Goal: Navigation & Orientation: Find specific page/section

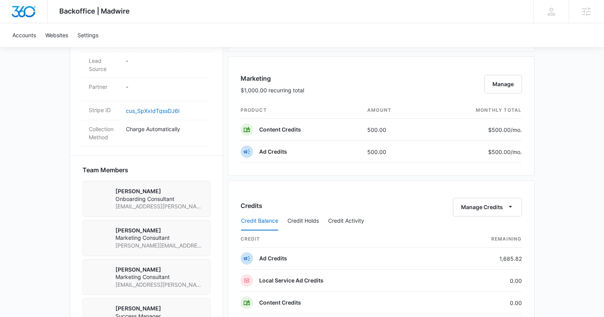
scroll to position [418, 0]
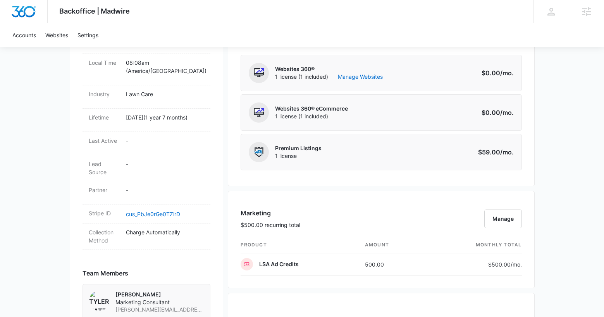
scroll to position [358, 0]
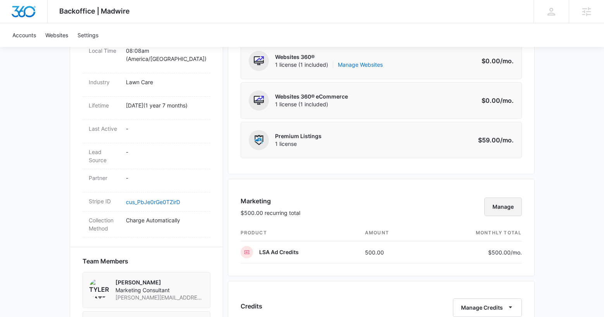
click at [502, 198] on button "Manage" at bounding box center [503, 206] width 38 height 19
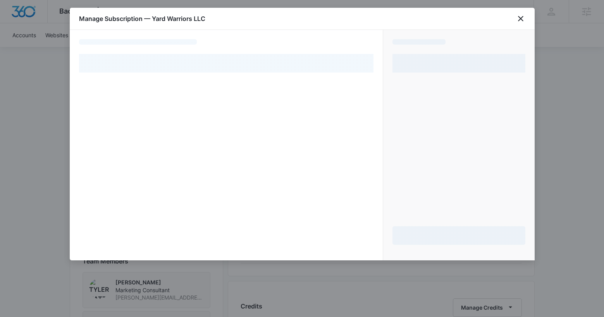
select select "pm_1OtbI0A4n8RTgNjUh8fq06lA"
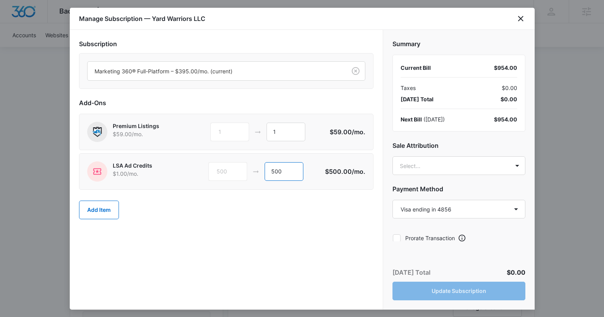
click at [274, 171] on input "500" at bounding box center [284, 171] width 39 height 19
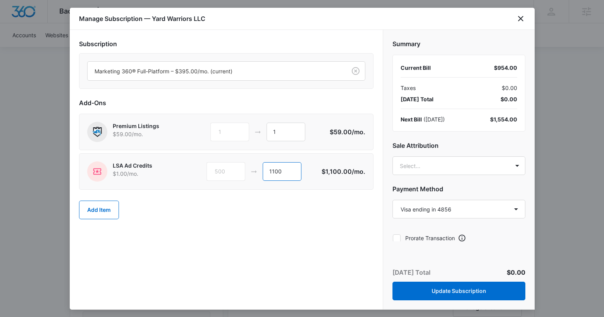
type input "1100"
click at [310, 213] on div "Add Item" at bounding box center [226, 210] width 294 height 34
click at [421, 163] on body "Backoffice | Madwire Apps Settings [PERSON_NAME] [PERSON_NAME][EMAIL_ADDRESS][P…" at bounding box center [302, 231] width 604 height 1179
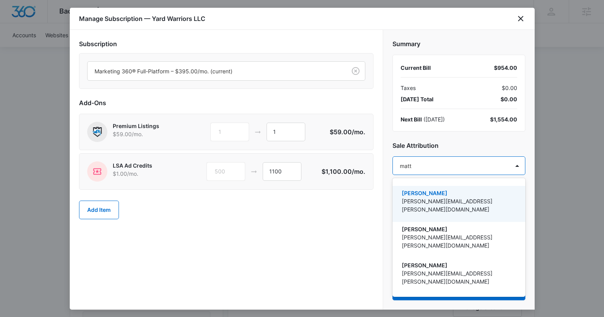
type input "[PERSON_NAME]"
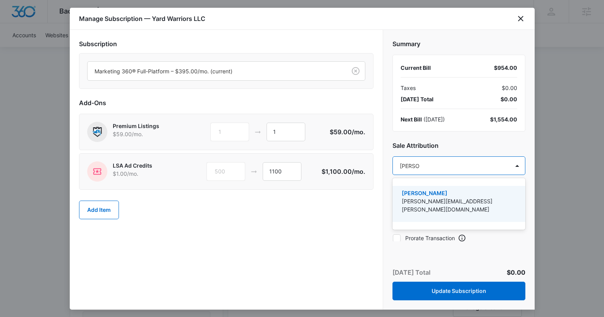
click at [424, 208] on div "[PERSON_NAME] [PERSON_NAME][EMAIL_ADDRESS][PERSON_NAME][DOMAIN_NAME]" at bounding box center [458, 204] width 113 height 30
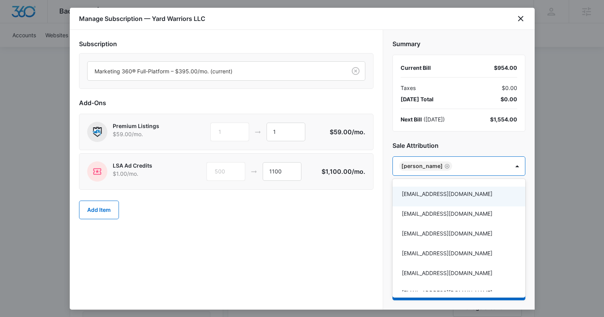
click at [338, 230] on div at bounding box center [302, 158] width 604 height 317
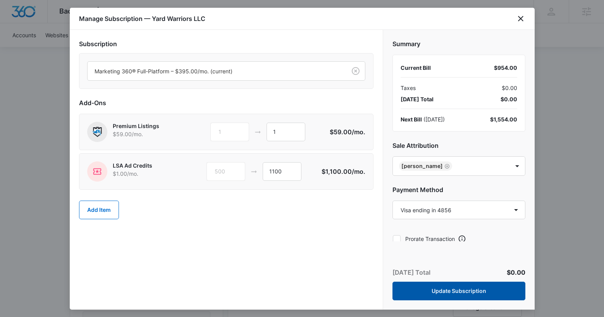
click at [450, 287] on button "Update Subscription" at bounding box center [458, 290] width 133 height 19
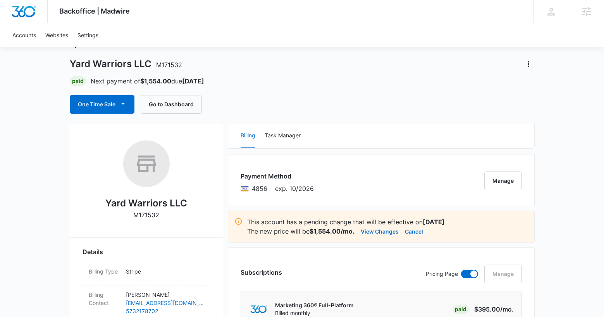
scroll to position [0, 0]
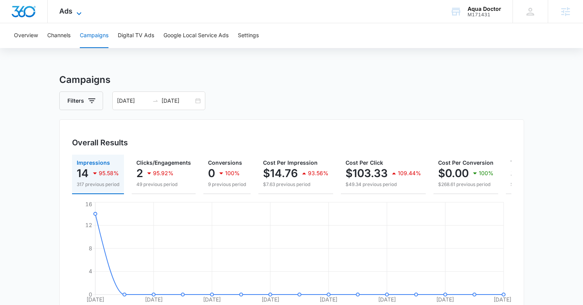
click at [79, 9] on icon at bounding box center [78, 13] width 9 height 9
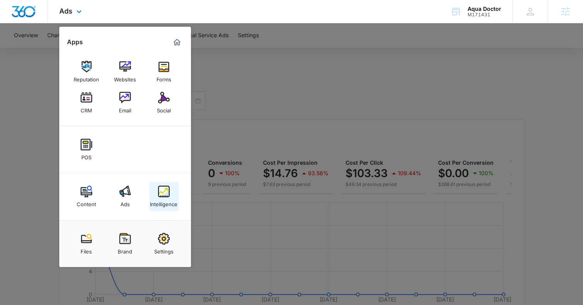
click at [162, 187] on img at bounding box center [164, 192] width 12 height 12
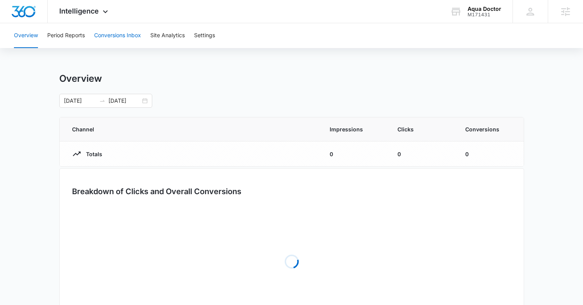
click at [98, 36] on button "Conversions Inbox" at bounding box center [117, 35] width 47 height 25
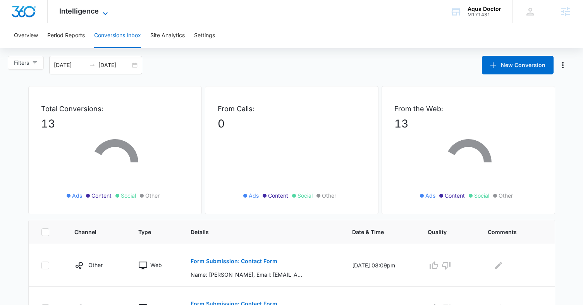
click at [64, 15] on span "Intelligence" at bounding box center [79, 11] width 40 height 8
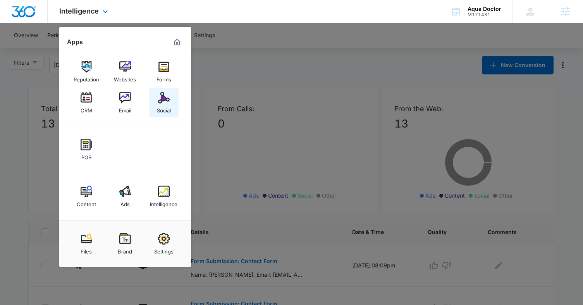
click at [159, 109] on div "Social" at bounding box center [164, 108] width 14 height 10
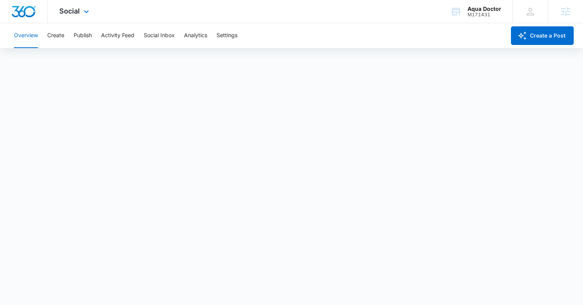
click at [74, 13] on span "Social" at bounding box center [69, 11] width 21 height 8
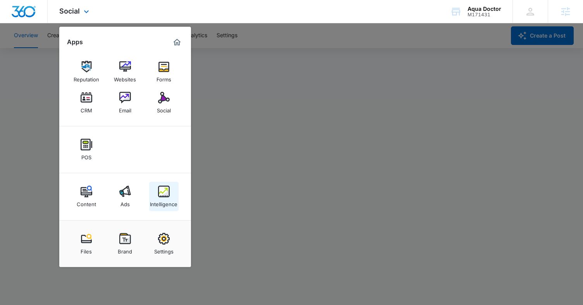
click at [165, 200] on div "Intelligence" at bounding box center [164, 202] width 28 height 10
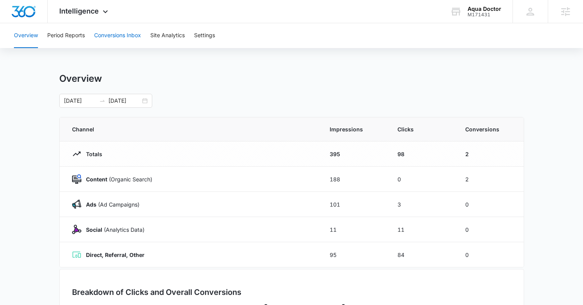
click at [122, 38] on button "Conversions Inbox" at bounding box center [117, 35] width 47 height 25
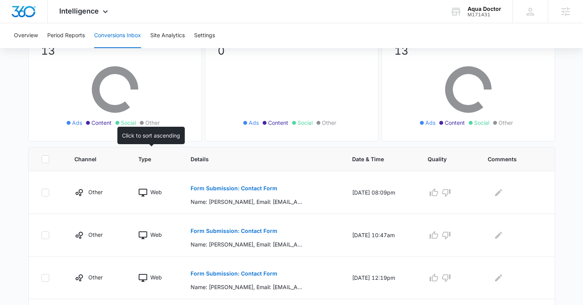
scroll to position [144, 0]
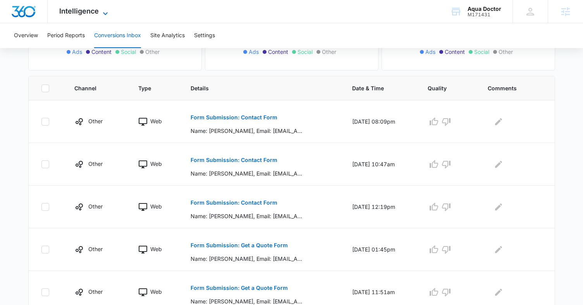
click at [82, 7] on span "Intelligence" at bounding box center [79, 11] width 40 height 8
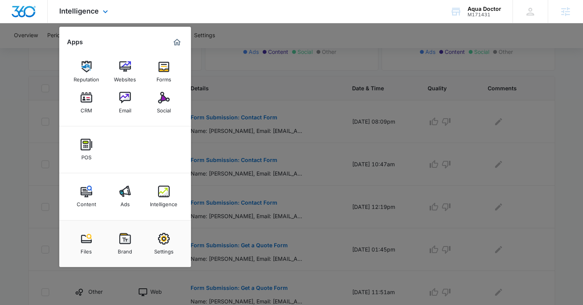
click at [171, 41] on div "Marketing 360® Dashboard" at bounding box center [177, 42] width 12 height 12
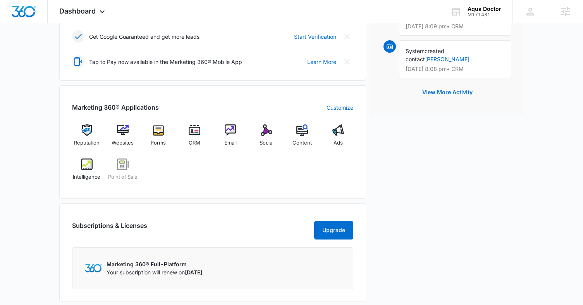
scroll to position [313, 0]
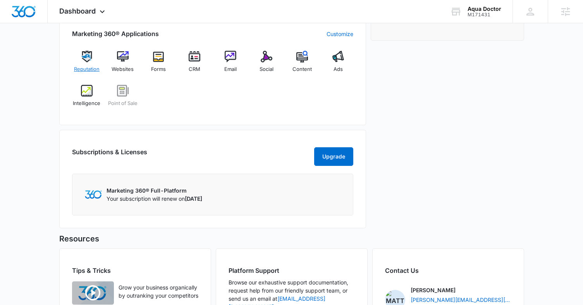
click at [90, 62] on div "Reputation" at bounding box center [87, 65] width 30 height 28
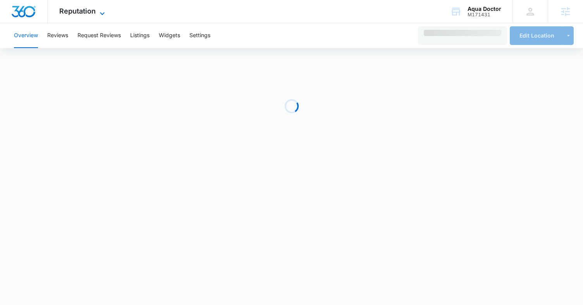
click at [88, 11] on span "Reputation" at bounding box center [77, 11] width 36 height 8
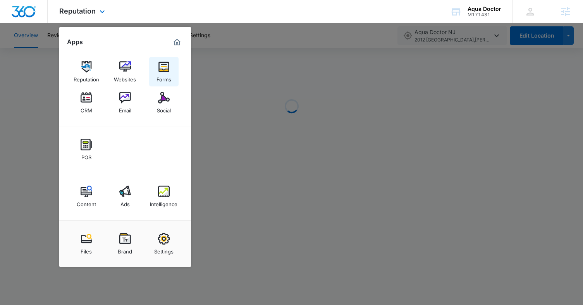
click at [174, 74] on link "Forms" at bounding box center [163, 71] width 29 height 29
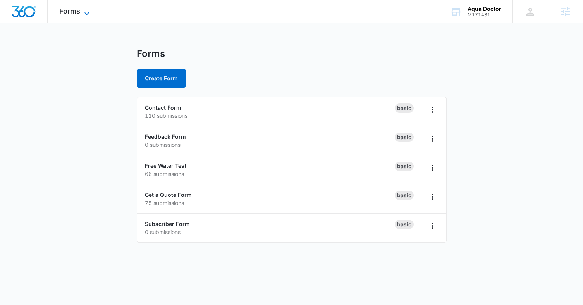
click at [74, 14] on span "Forms" at bounding box center [69, 11] width 21 height 8
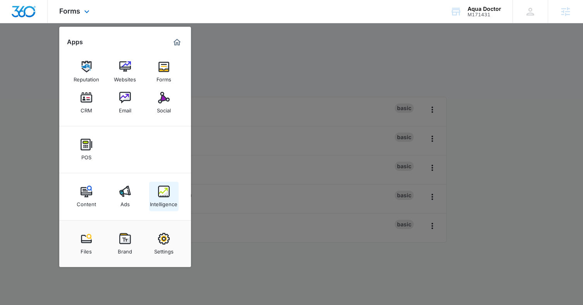
click at [158, 198] on div "Intelligence" at bounding box center [164, 202] width 28 height 10
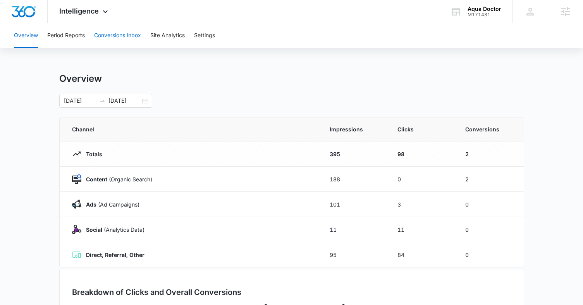
click at [100, 31] on button "Conversions Inbox" at bounding box center [117, 35] width 47 height 25
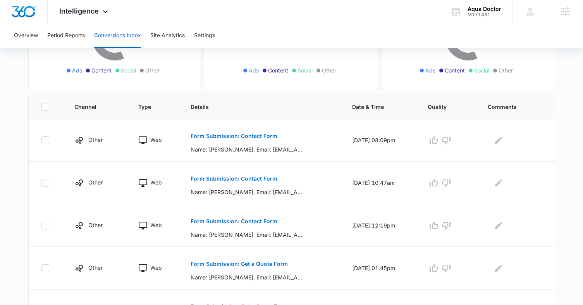
scroll to position [173, 0]
